Goal: Navigation & Orientation: Find specific page/section

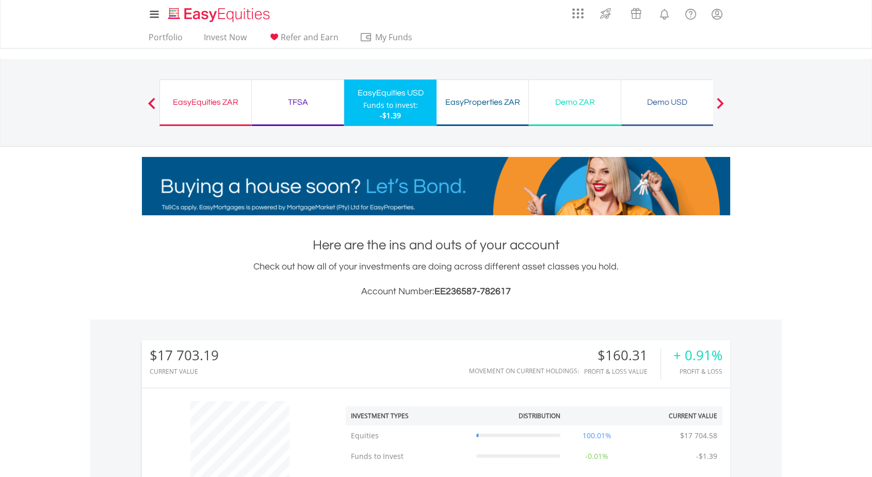
scroll to position [99, 196]
click at [167, 33] on link "Portfolio" at bounding box center [165, 40] width 42 height 16
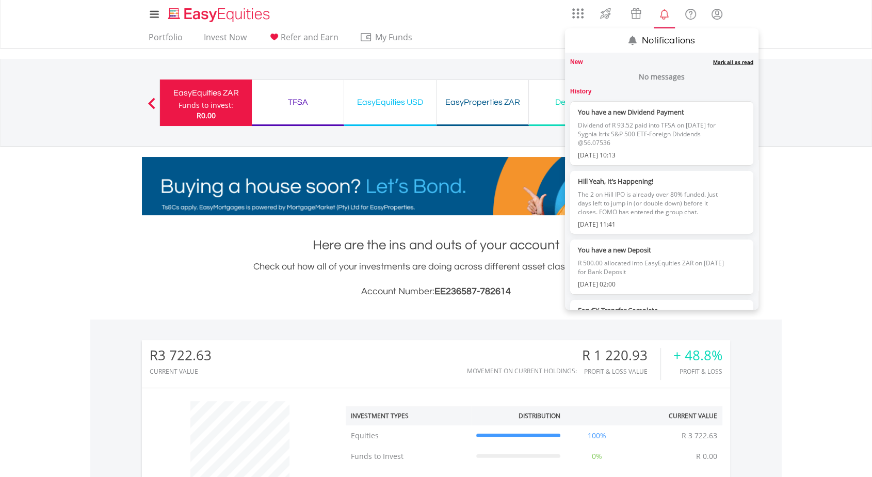
scroll to position [246, 0]
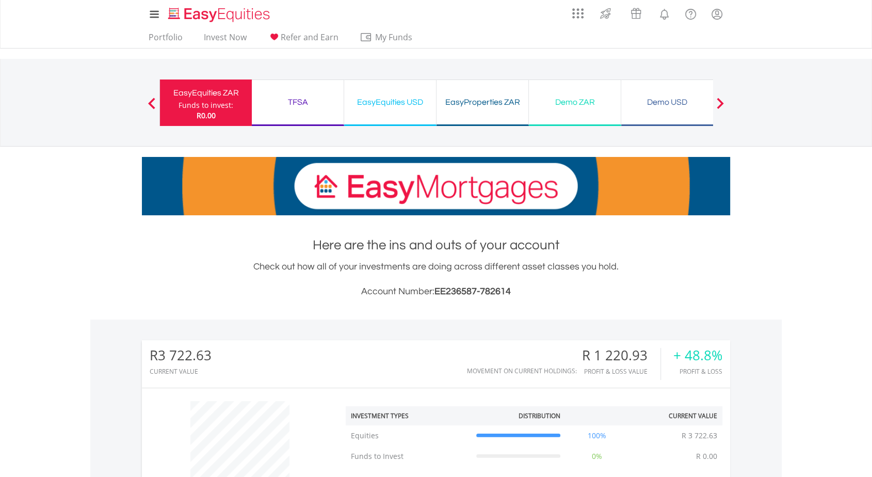
click at [865, 234] on body "My Investments Invest Now New Listings Sell My Recurring Investments Pending Or…" at bounding box center [436, 441] width 872 height 882
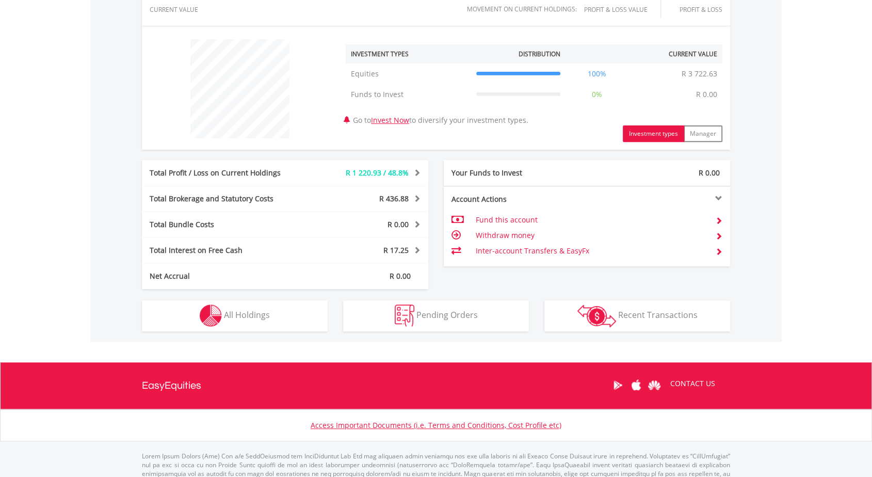
scroll to position [396, 0]
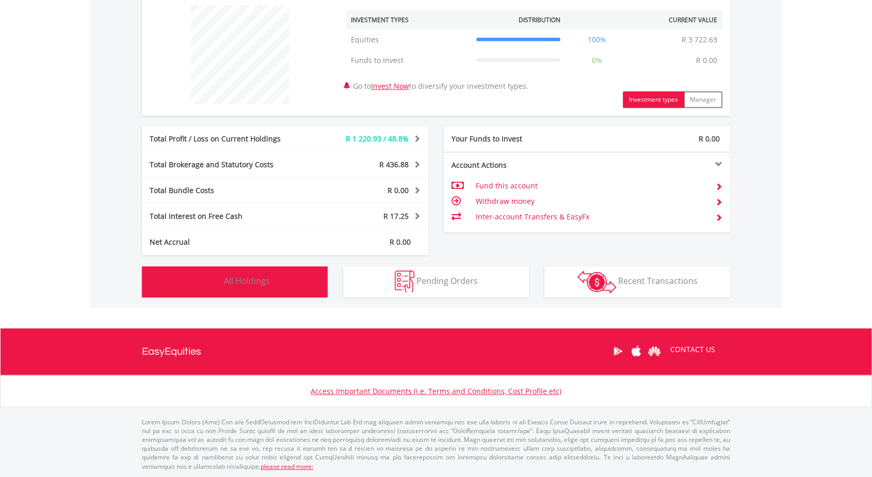
click at [290, 278] on button "Holdings All Holdings" at bounding box center [235, 281] width 186 height 31
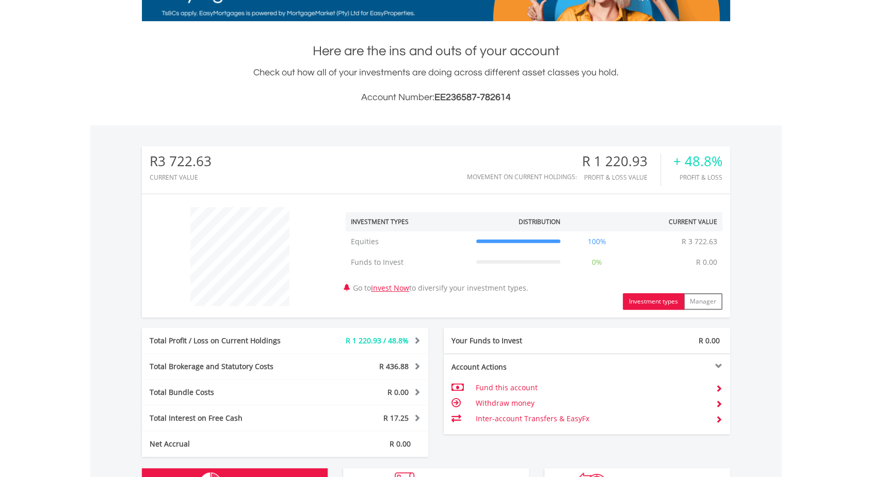
scroll to position [0, 0]
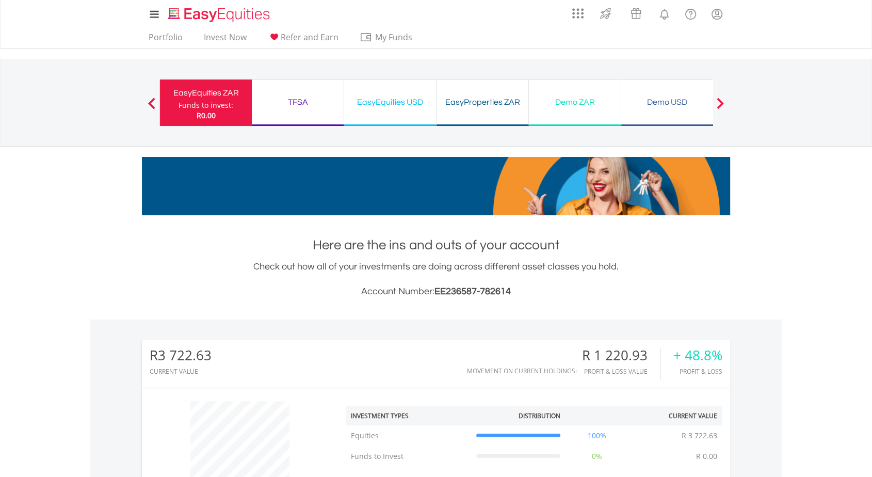
click at [318, 98] on div "TFSA" at bounding box center [297, 102] width 79 height 14
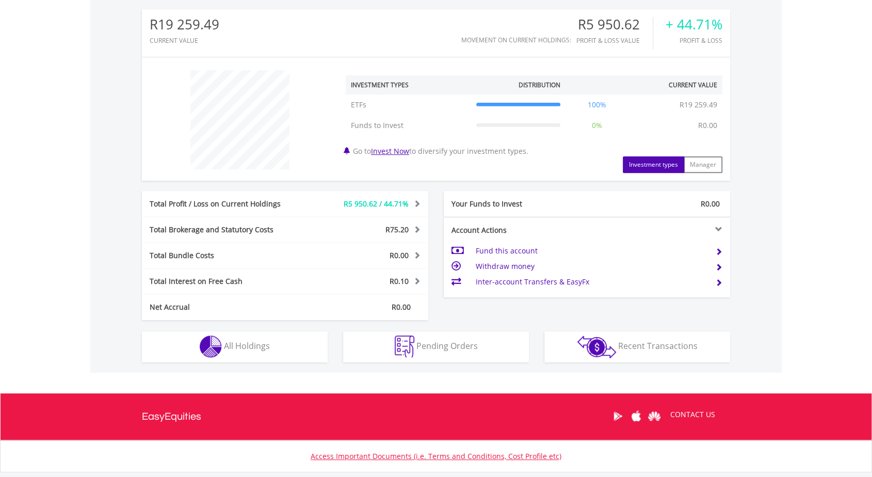
scroll to position [396, 0]
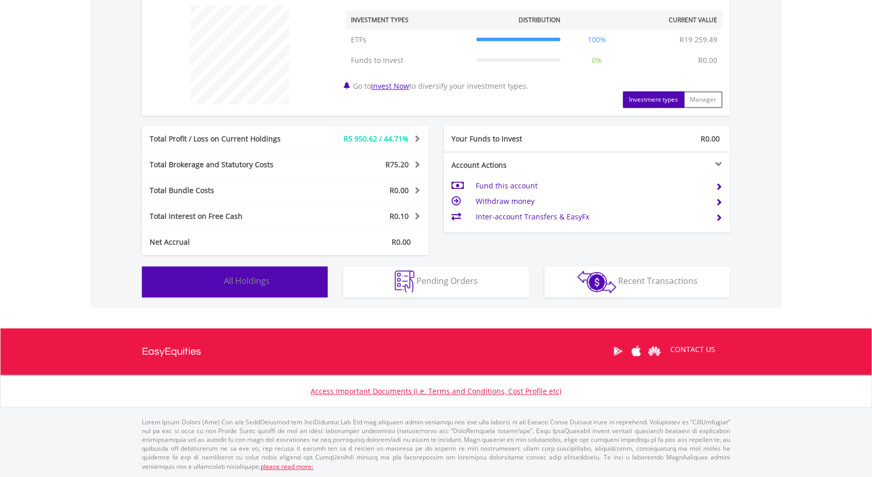
click at [293, 285] on button "Holdings All Holdings" at bounding box center [235, 281] width 186 height 31
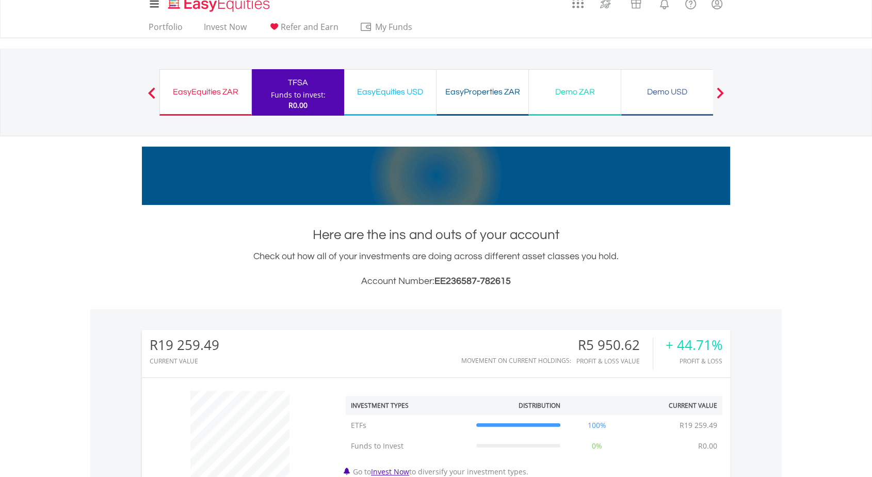
scroll to position [0, 0]
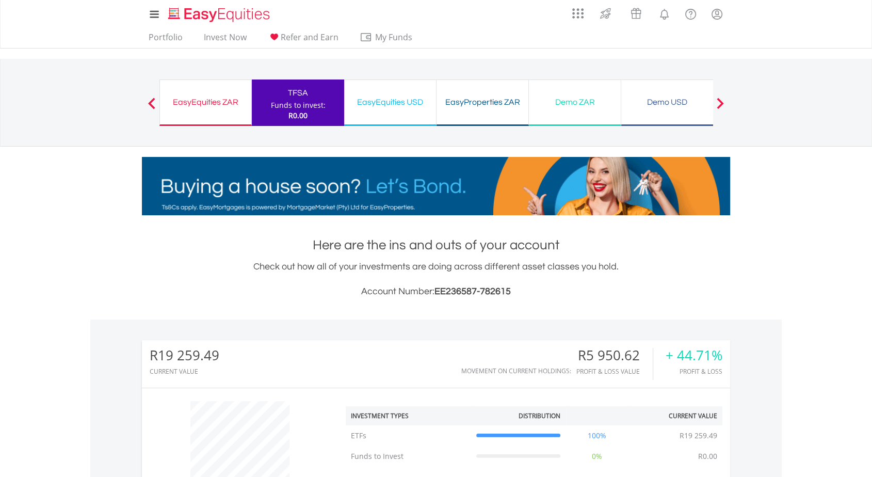
click at [417, 102] on div "EasyEquities USD" at bounding box center [389, 102] width 79 height 14
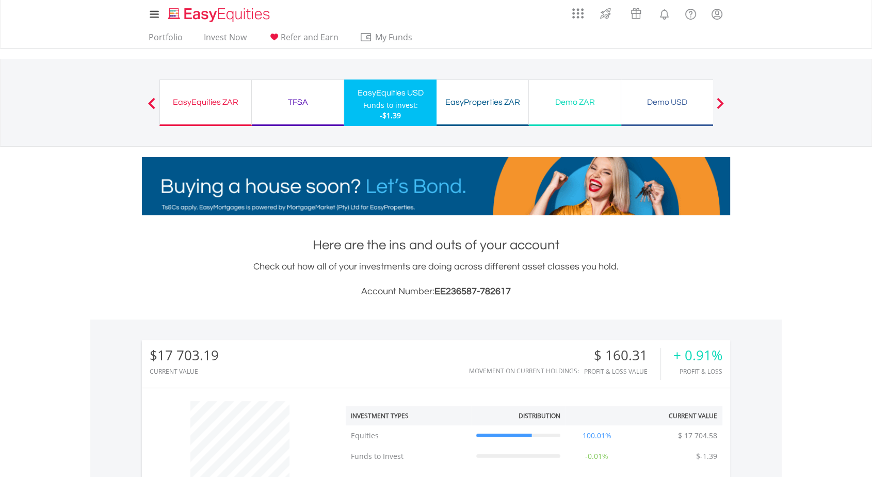
scroll to position [99, 196]
click at [169, 33] on link "Portfolio" at bounding box center [165, 40] width 42 height 16
